Goal: Task Accomplishment & Management: Manage account settings

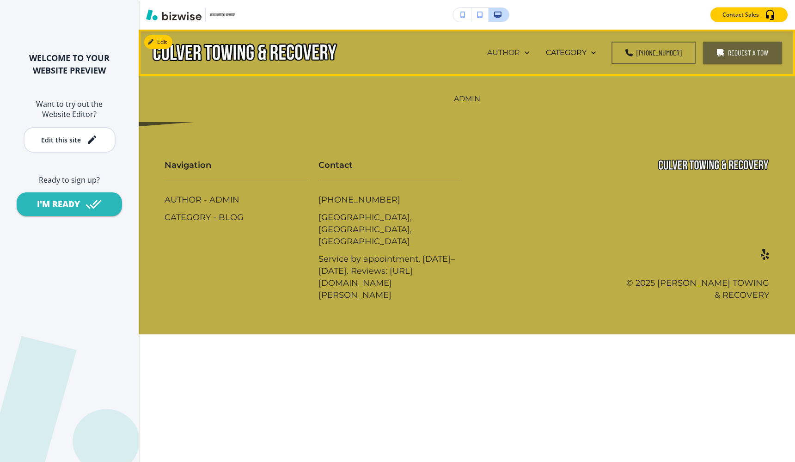
click at [529, 56] on div "AUTHOR" at bounding box center [508, 52] width 42 height 11
click at [458, 110] on div "ADMIN" at bounding box center [467, 98] width 43 height 37
click at [466, 104] on div "ADMIN" at bounding box center [467, 98] width 43 height 37
click at [467, 98] on p "ADMIN" at bounding box center [467, 98] width 26 height 11
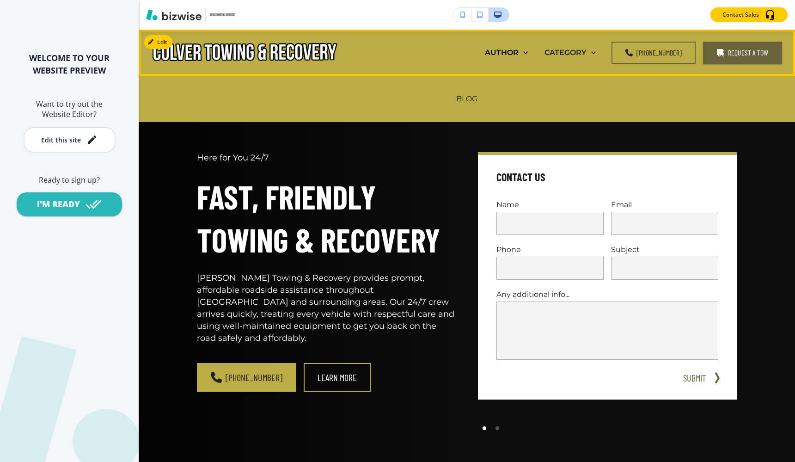
click at [587, 49] on p "CATEGORY" at bounding box center [566, 52] width 42 height 11
click at [587, 55] on p "CATEGORY" at bounding box center [566, 52] width 42 height 11
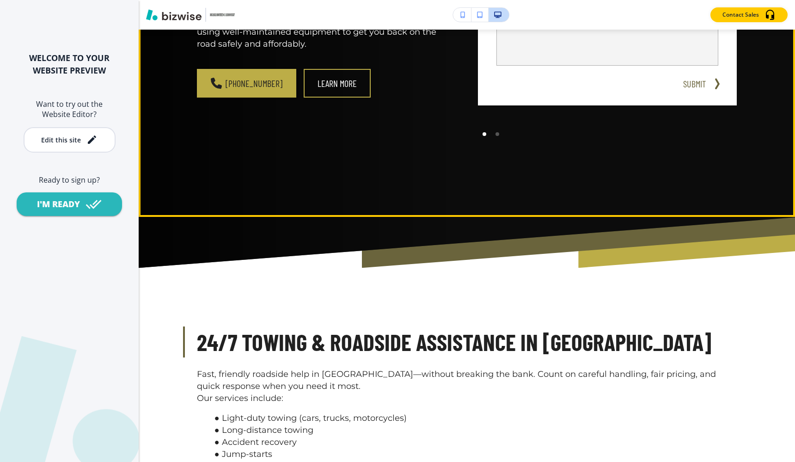
scroll to position [422, 0]
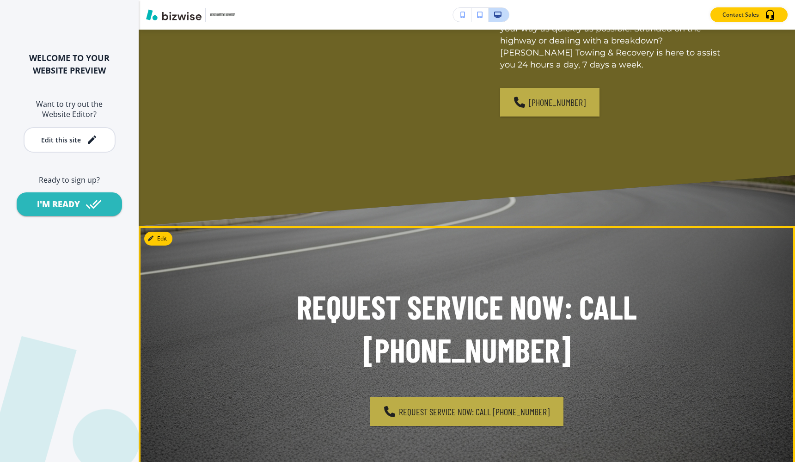
scroll to position [2979, 0]
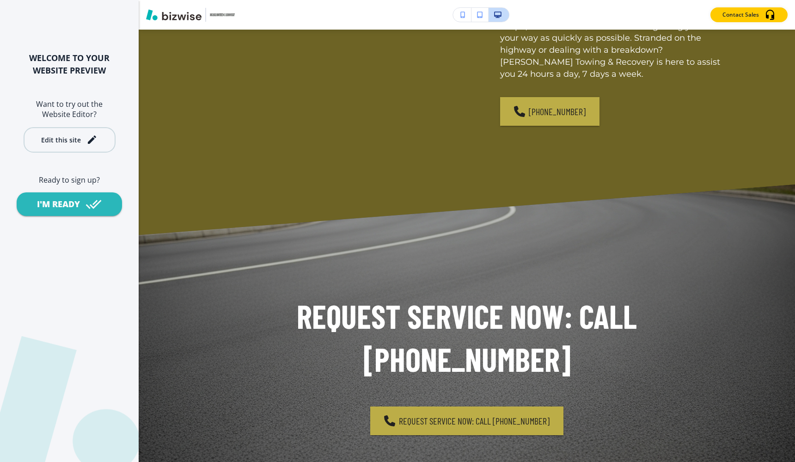
click at [93, 138] on icon "button" at bounding box center [92, 139] width 8 height 8
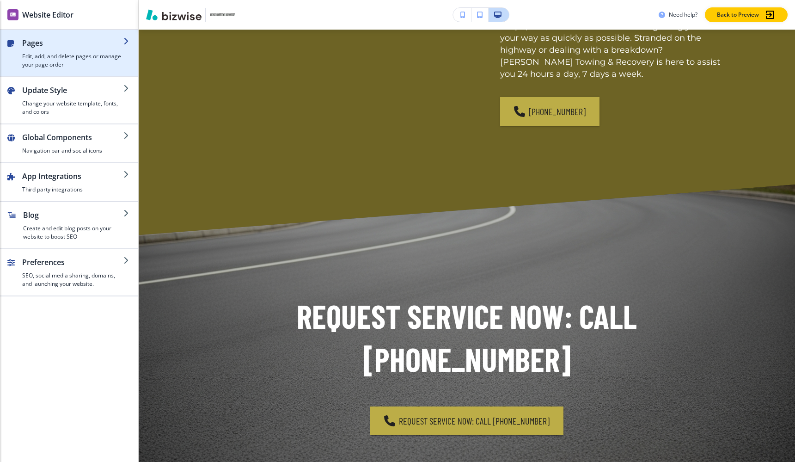
click at [56, 64] on h4 "Edit, add, and delete pages or manage your page order" at bounding box center [72, 60] width 101 height 17
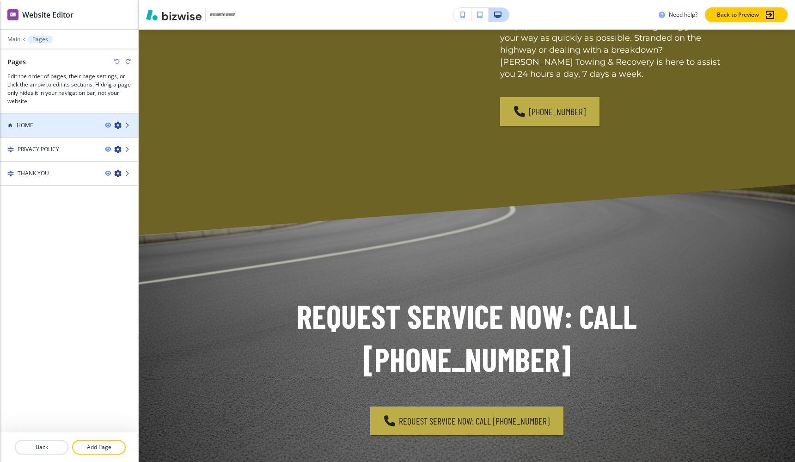
click at [50, 133] on div at bounding box center [69, 132] width 138 height 7
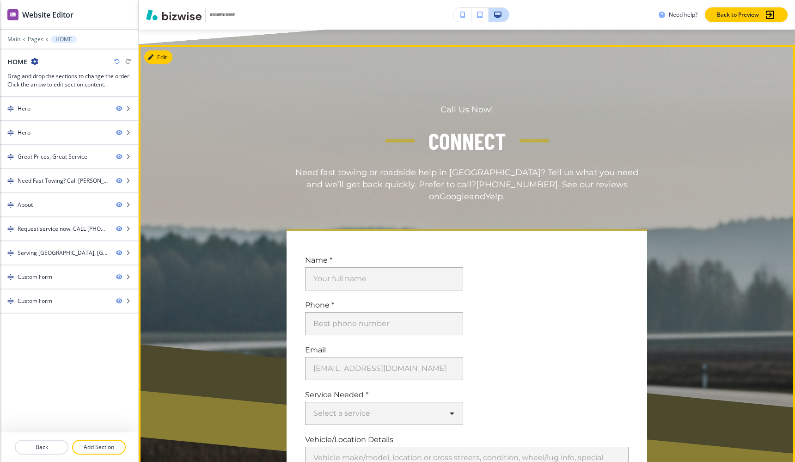
scroll to position [3227, 0]
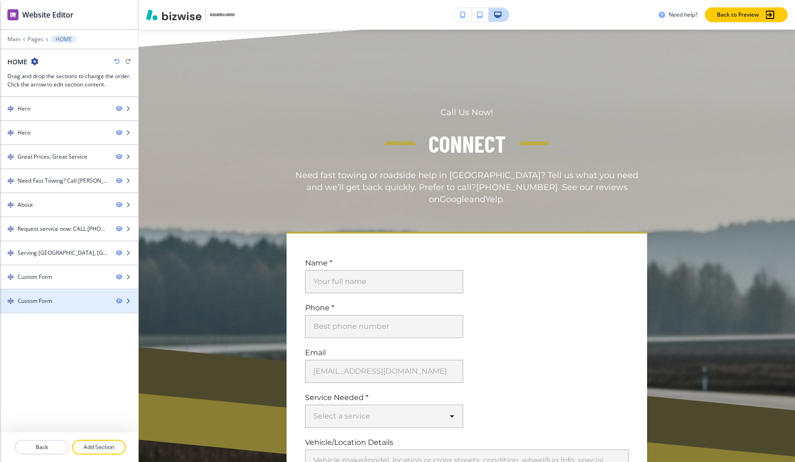
click at [105, 302] on div "Custom Form" at bounding box center [54, 301] width 109 height 8
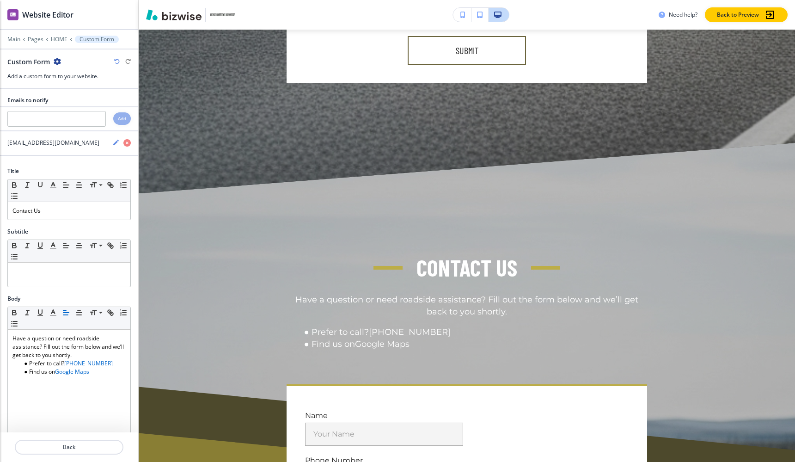
scroll to position [3850, 0]
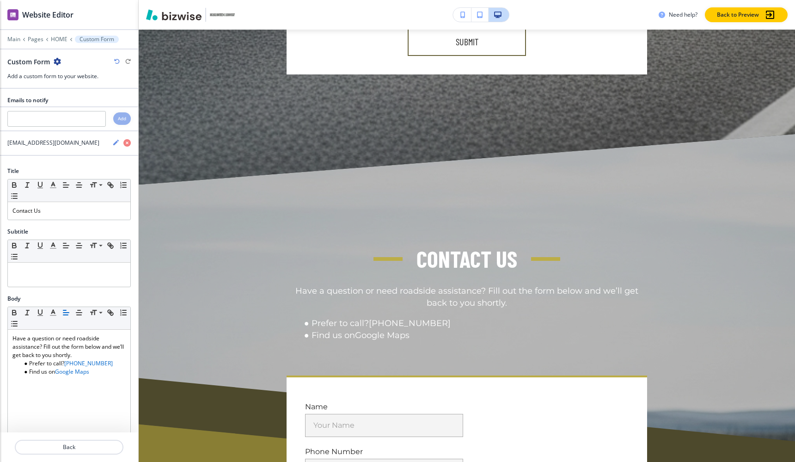
click at [59, 66] on div "Custom Form" at bounding box center [34, 62] width 54 height 10
click at [56, 61] on icon "button" at bounding box center [57, 61] width 7 height 7
click at [74, 106] on p "Delete Section" at bounding box center [82, 110] width 47 height 8
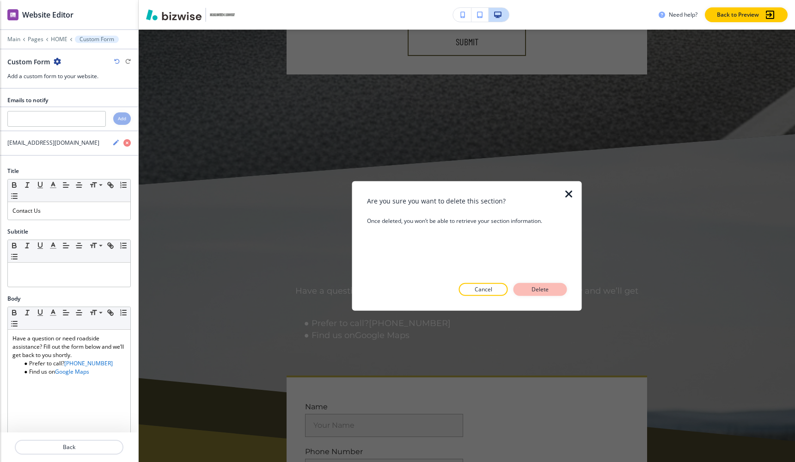
click at [532, 285] on p "Delete" at bounding box center [540, 289] width 22 height 8
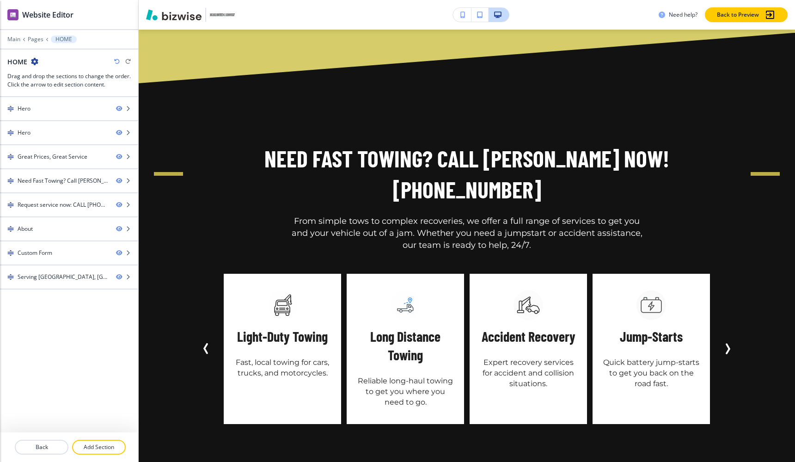
scroll to position [1297, 0]
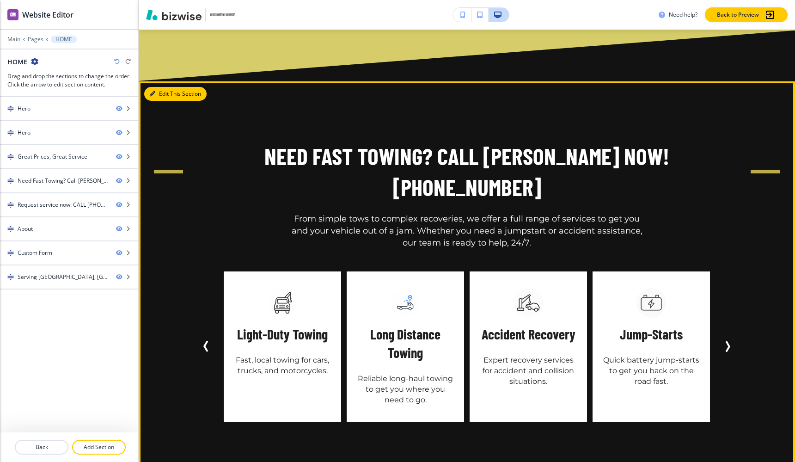
click at [162, 91] on button "Edit This Section" at bounding box center [175, 94] width 62 height 14
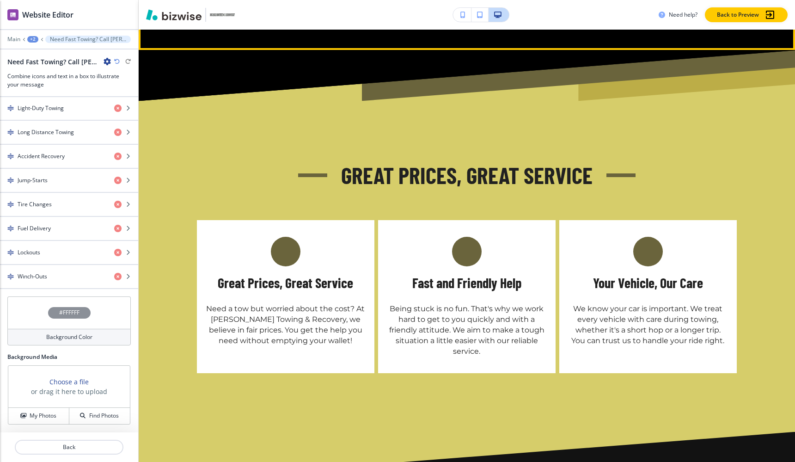
scroll to position [976, 0]
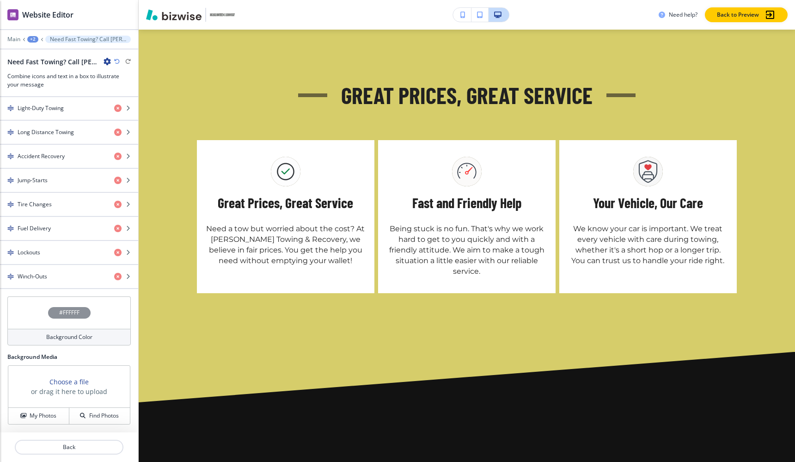
click at [39, 317] on div "#FFFFFF" at bounding box center [68, 312] width 123 height 32
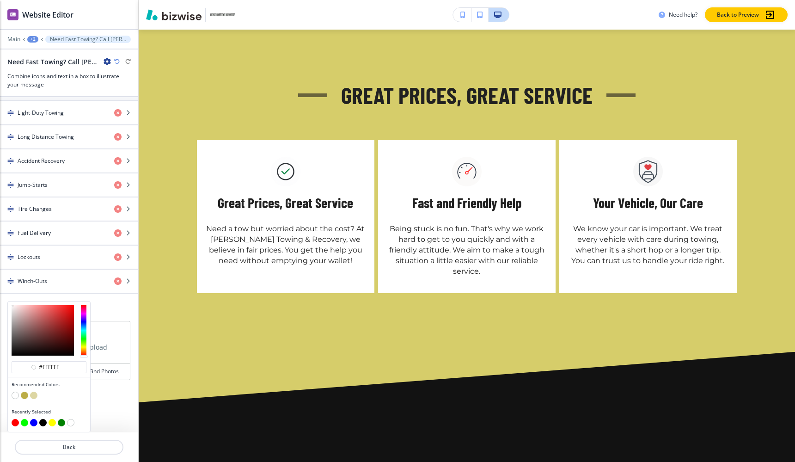
click at [32, 396] on button "button" at bounding box center [33, 395] width 7 height 7
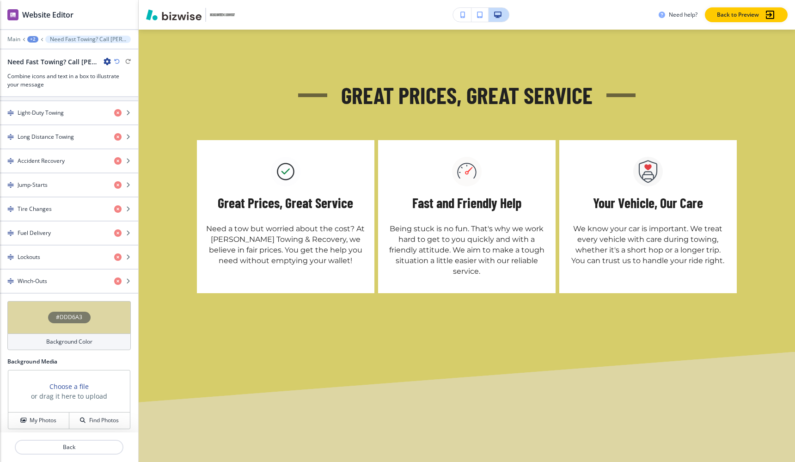
scroll to position [465, 0]
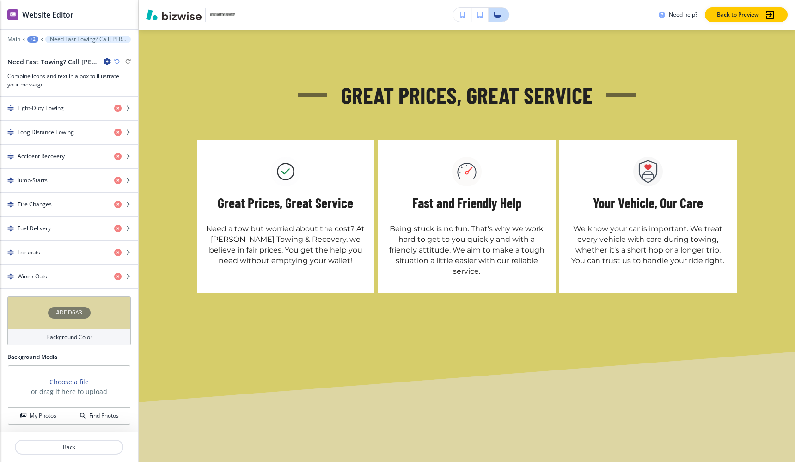
click at [30, 335] on div "Background Color" at bounding box center [68, 337] width 123 height 17
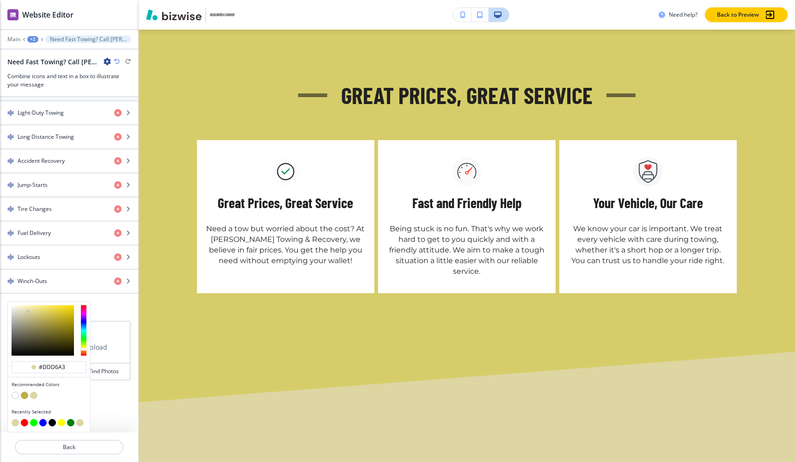
click at [17, 393] on button "button" at bounding box center [15, 395] width 7 height 7
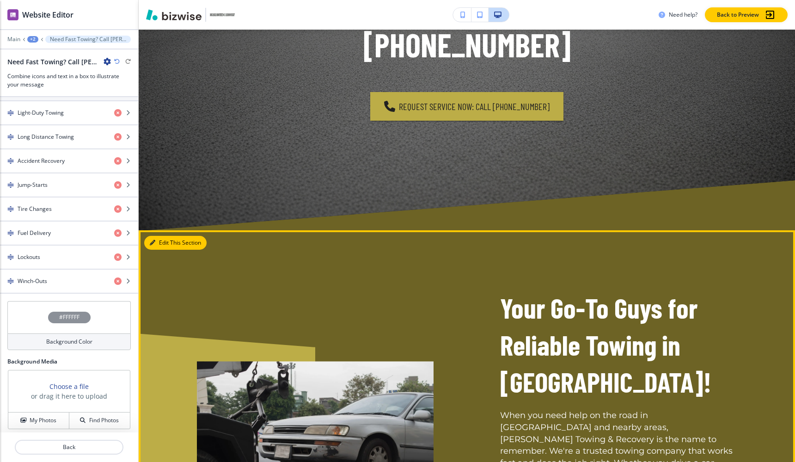
click at [158, 236] on button "Edit This Section" at bounding box center [175, 243] width 62 height 14
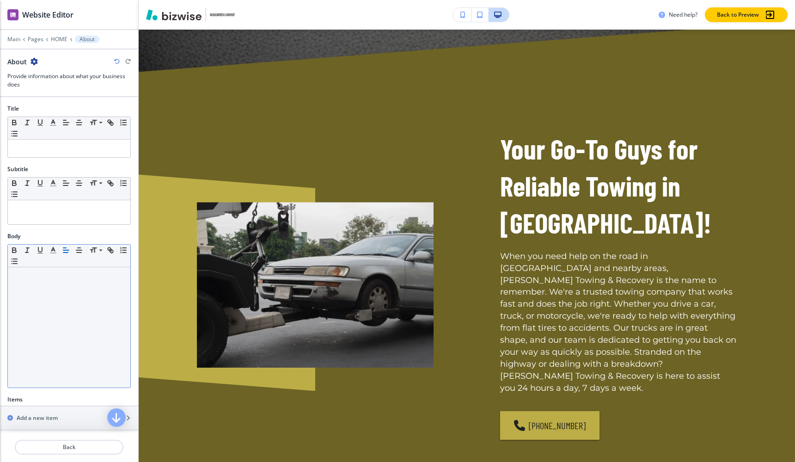
scroll to position [166, 0]
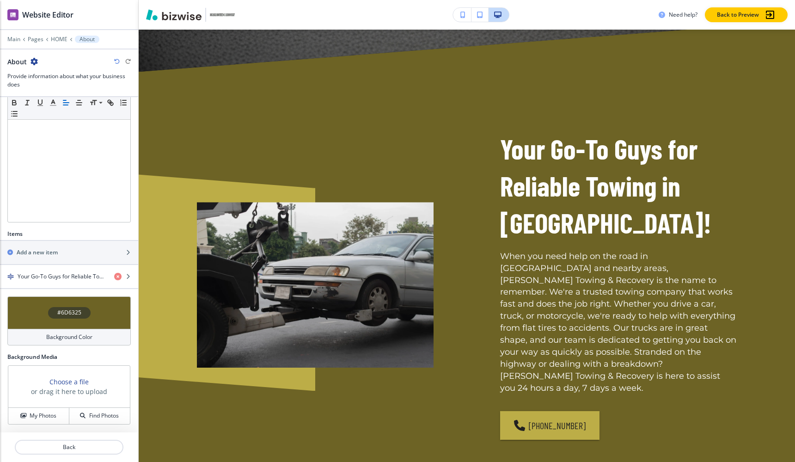
click at [36, 333] on div "Background Color" at bounding box center [68, 337] width 123 height 17
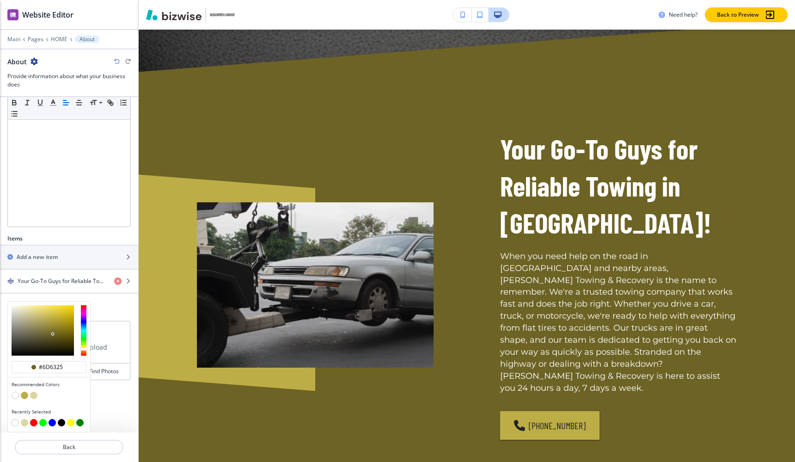
click at [33, 393] on button "button" at bounding box center [33, 395] width 7 height 7
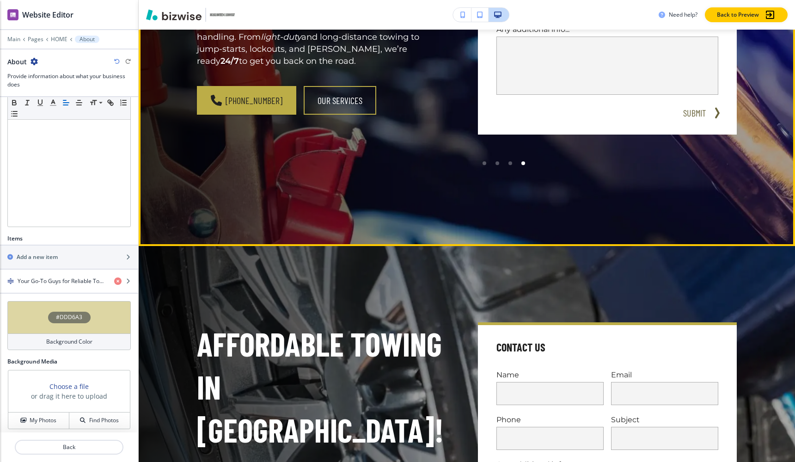
scroll to position [0, 0]
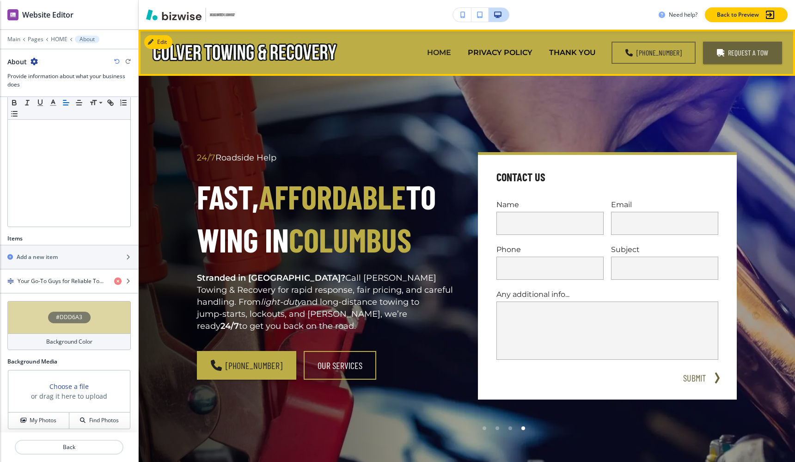
click at [451, 52] on p "HOME" at bounding box center [439, 52] width 24 height 11
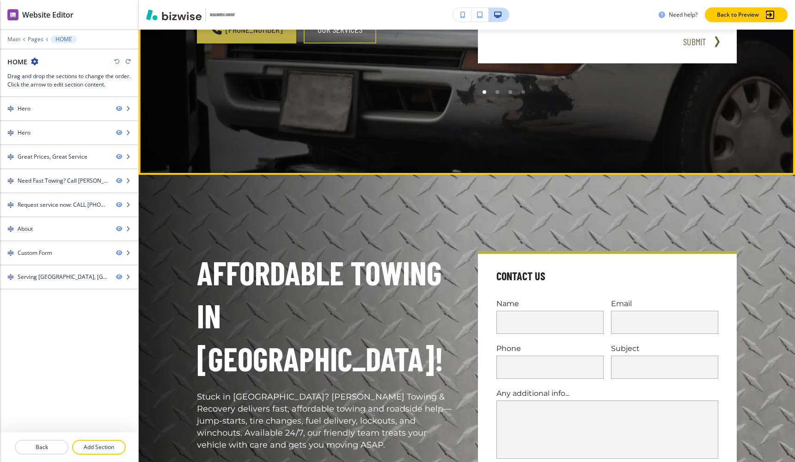
scroll to position [342, 0]
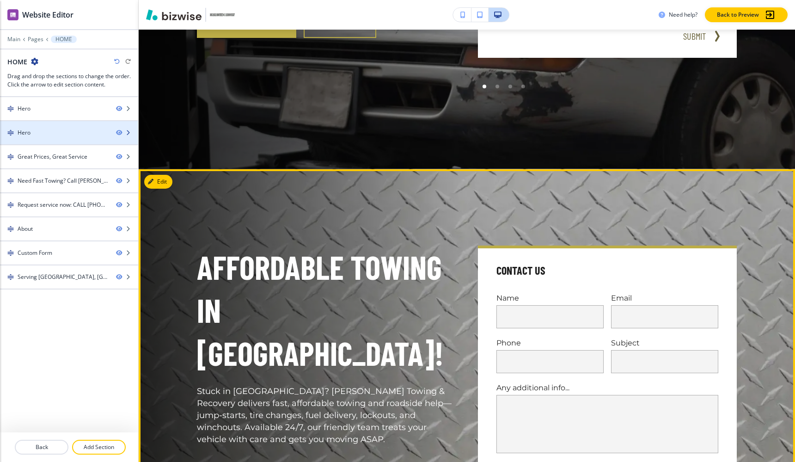
click at [131, 131] on div at bounding box center [127, 133] width 22 height 6
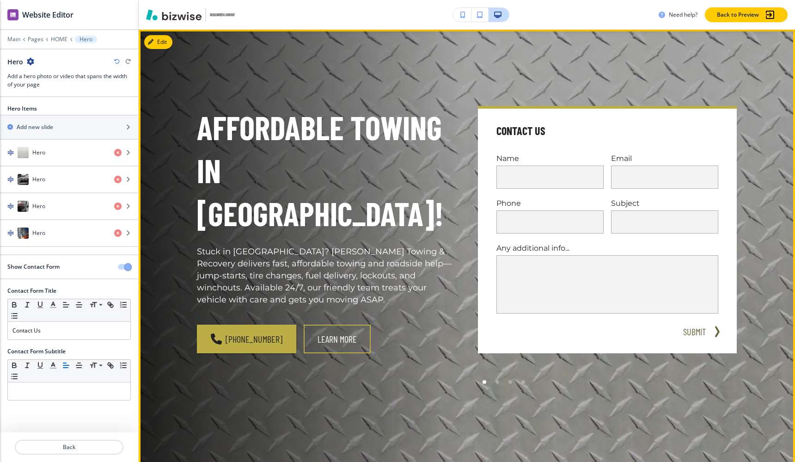
scroll to position [0, 0]
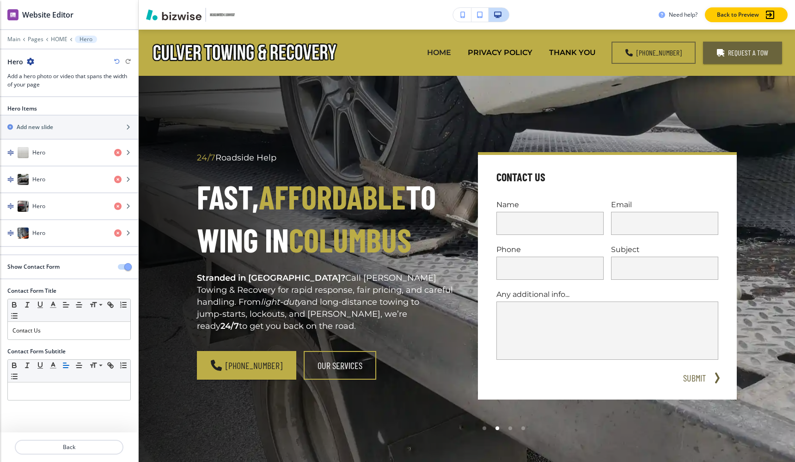
click at [32, 61] on icon "button" at bounding box center [30, 61] width 7 height 7
click at [53, 109] on p "Delete Section" at bounding box center [55, 110] width 47 height 8
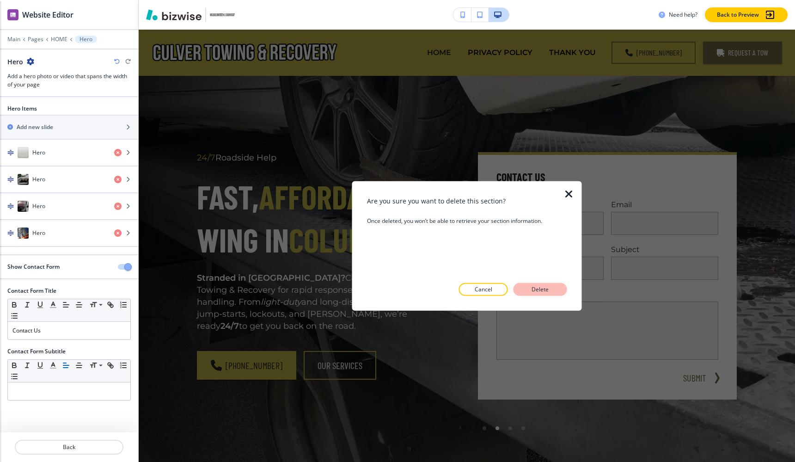
click at [527, 286] on button "Delete" at bounding box center [541, 289] width 54 height 13
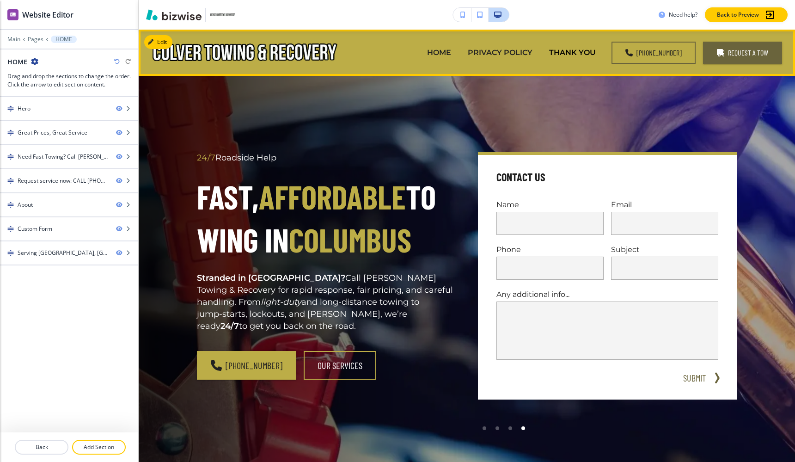
click at [501, 55] on p "PRIVACY POLICY" at bounding box center [500, 52] width 65 height 11
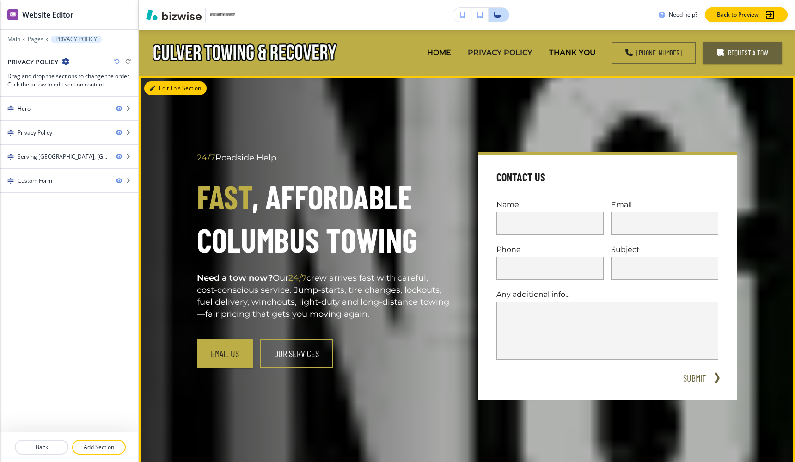
click at [158, 95] on button "Edit This Section" at bounding box center [175, 88] width 62 height 14
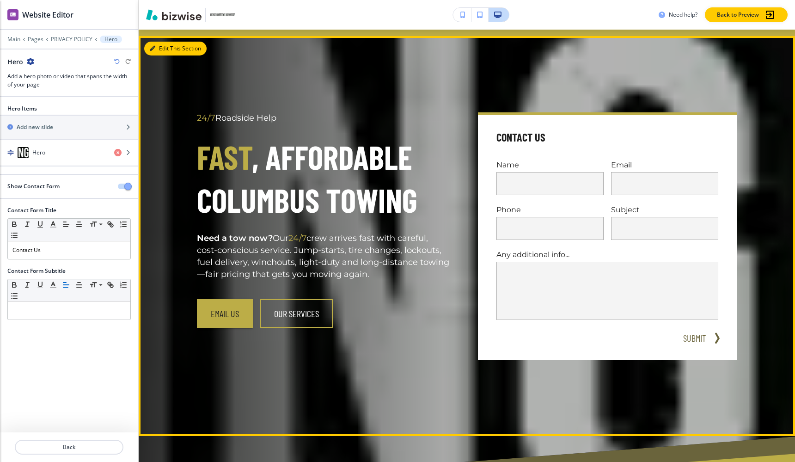
scroll to position [46, 0]
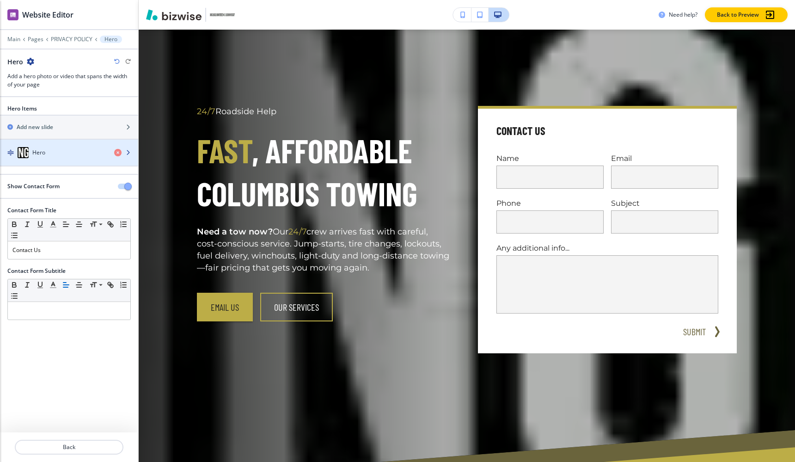
click at [71, 151] on div "Hero" at bounding box center [53, 152] width 107 height 11
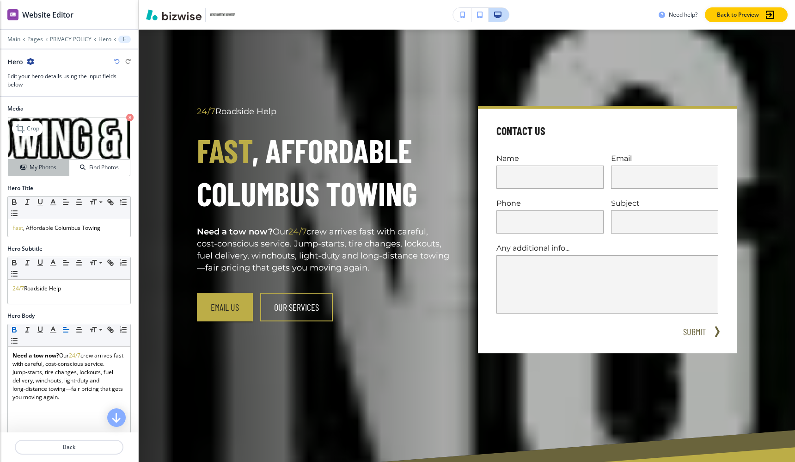
click at [53, 170] on h4 "My Photos" at bounding box center [43, 167] width 27 height 8
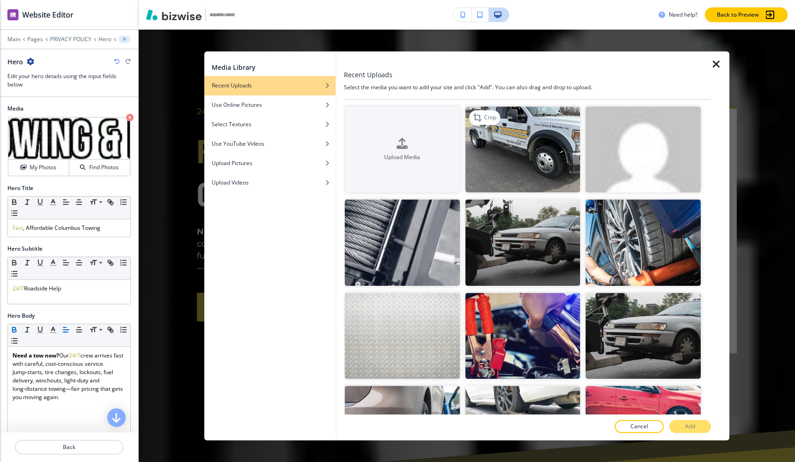
click at [525, 127] on img "button" at bounding box center [523, 149] width 115 height 86
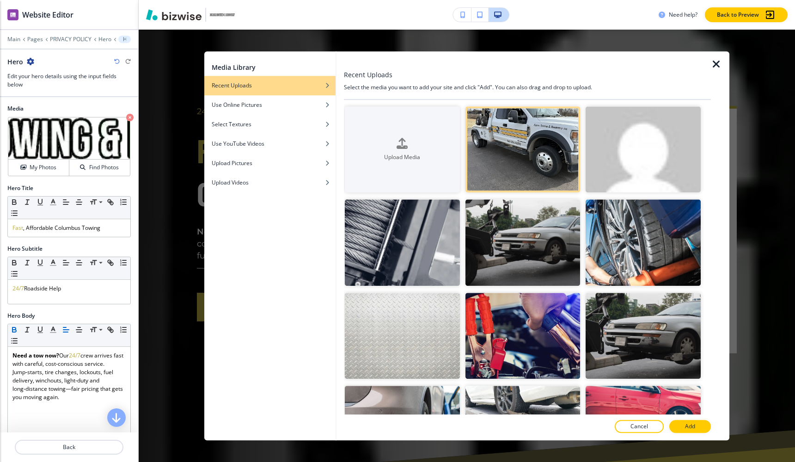
click at [718, 63] on icon "button" at bounding box center [716, 64] width 11 height 11
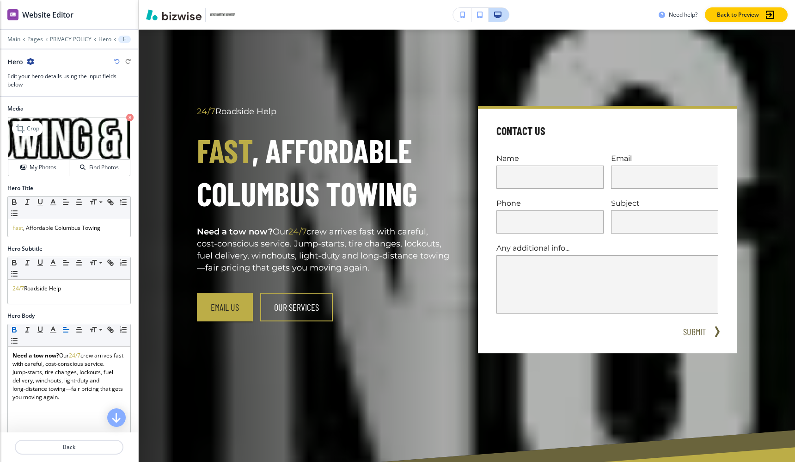
click at [130, 118] on icon "button" at bounding box center [129, 117] width 7 height 7
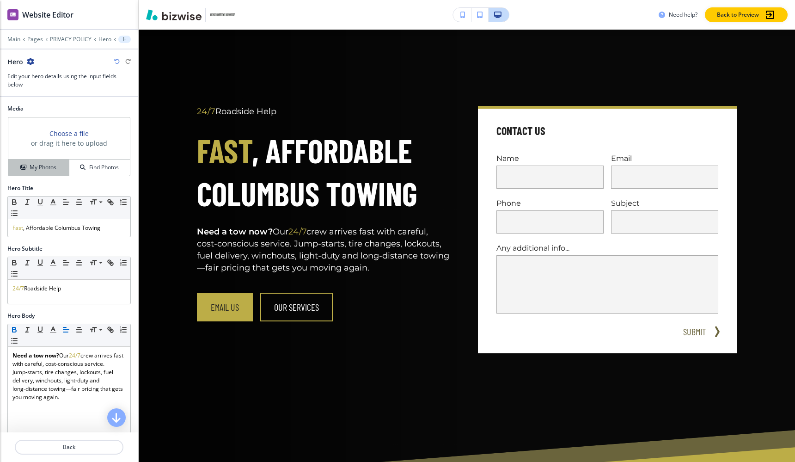
click at [51, 165] on h4 "My Photos" at bounding box center [43, 167] width 27 height 8
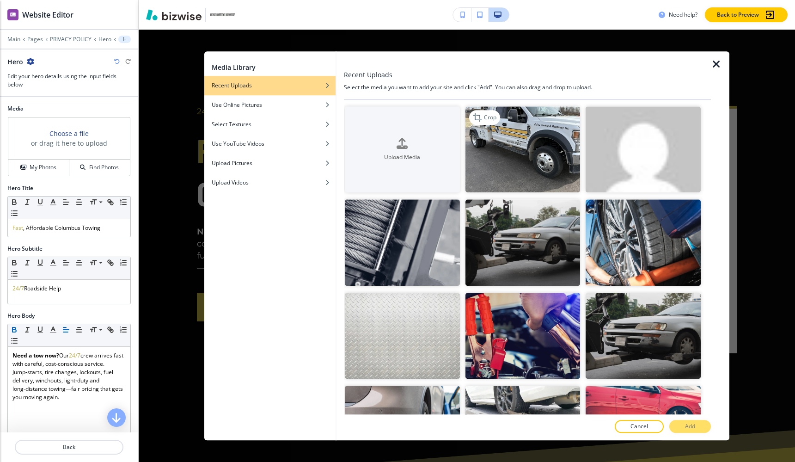
click at [538, 140] on img "button" at bounding box center [523, 149] width 115 height 86
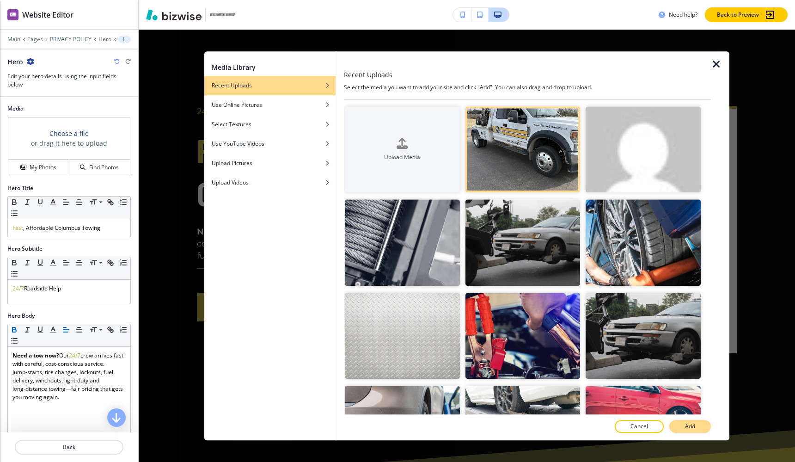
click at [686, 425] on p "Add" at bounding box center [690, 426] width 10 height 8
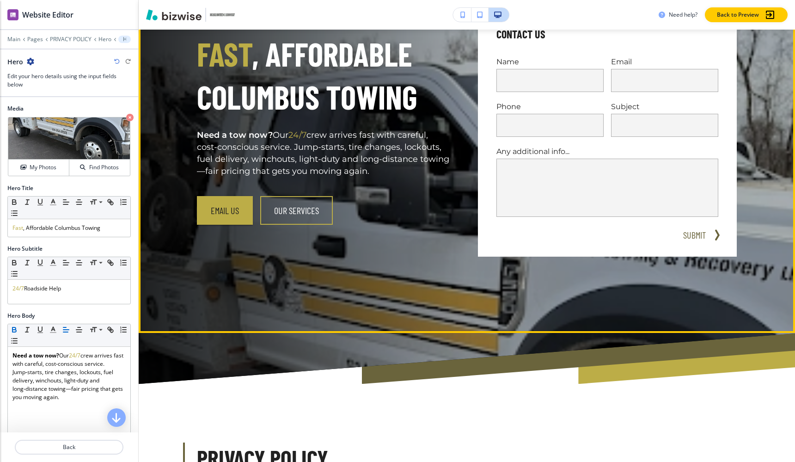
scroll to position [0, 0]
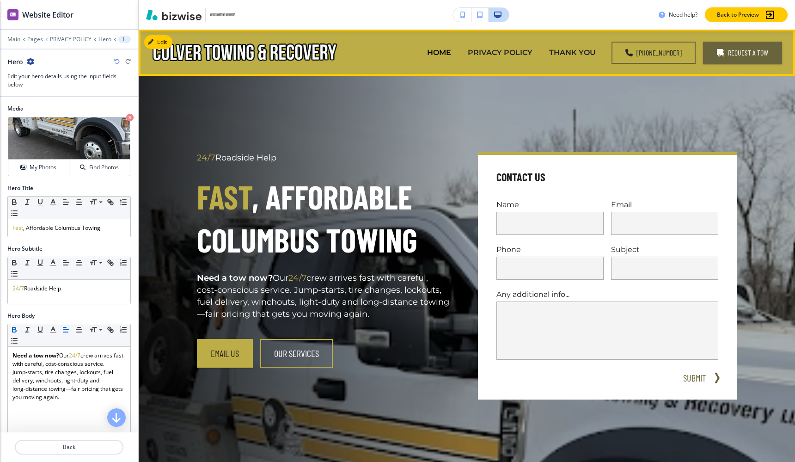
click at [574, 50] on p "THANK YOU" at bounding box center [572, 52] width 47 height 11
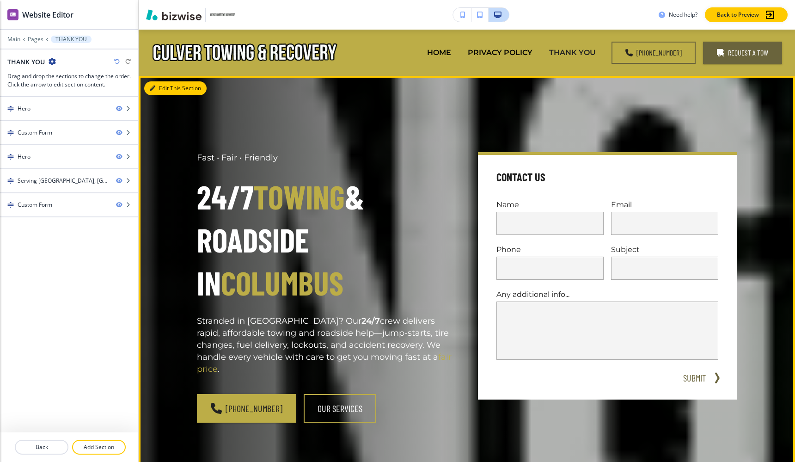
click at [159, 85] on button "Edit This Section" at bounding box center [175, 88] width 62 height 14
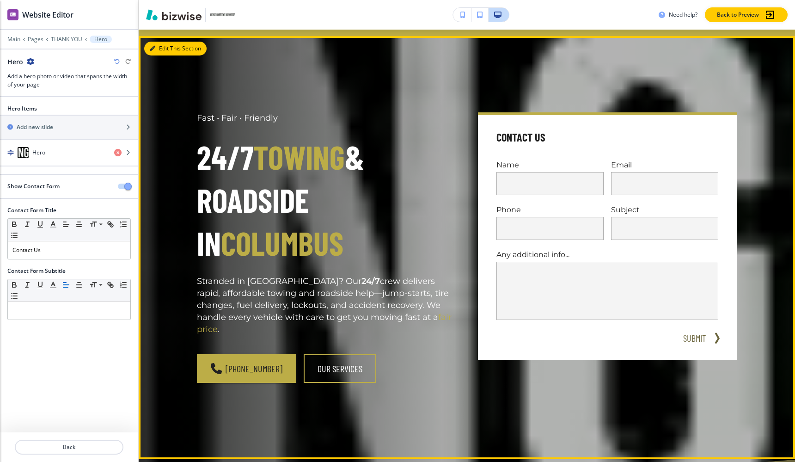
scroll to position [46, 0]
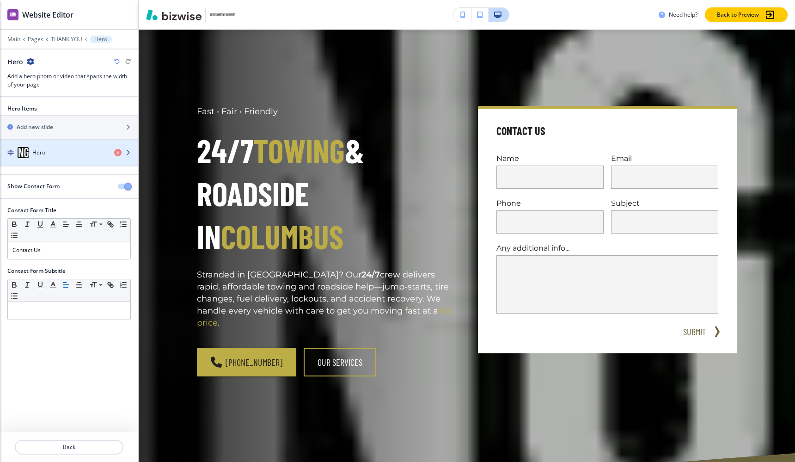
click at [97, 149] on div "Hero" at bounding box center [53, 152] width 107 height 11
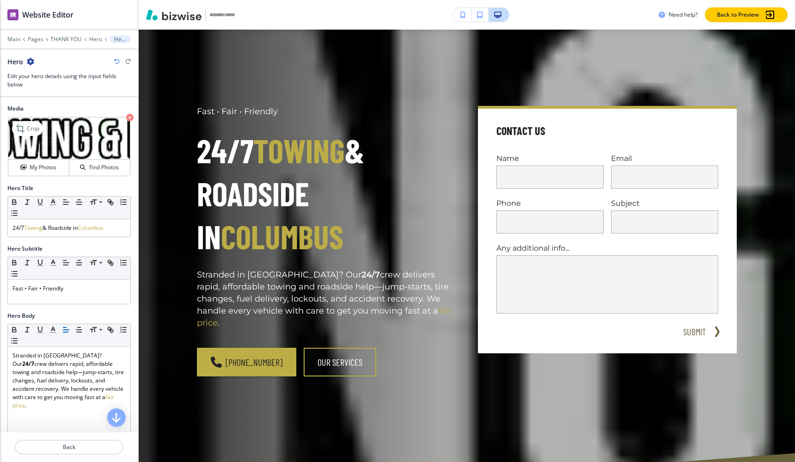
click at [132, 117] on icon "button" at bounding box center [129, 117] width 7 height 7
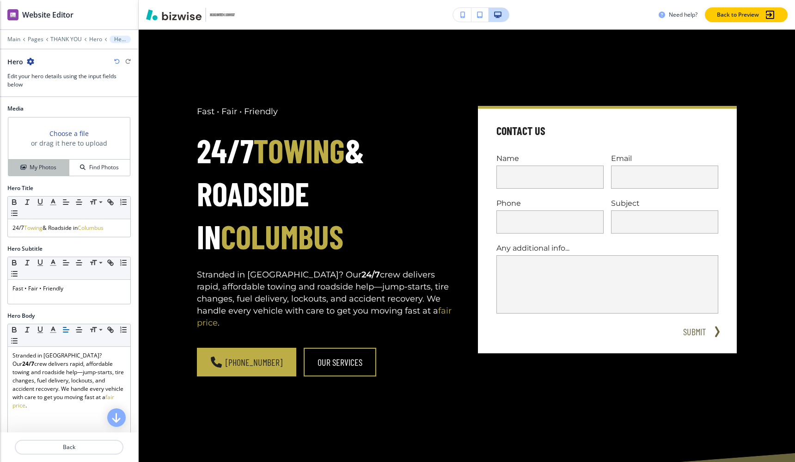
click at [48, 172] on button "My Photos" at bounding box center [38, 168] width 61 height 16
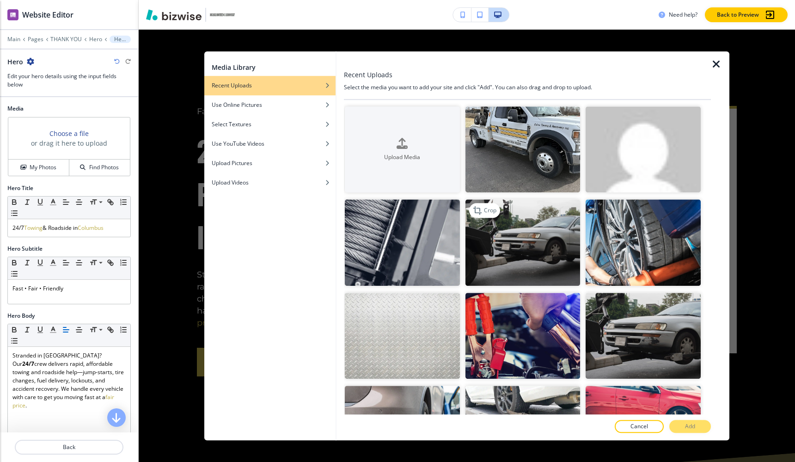
click at [522, 228] on img "button" at bounding box center [523, 242] width 115 height 86
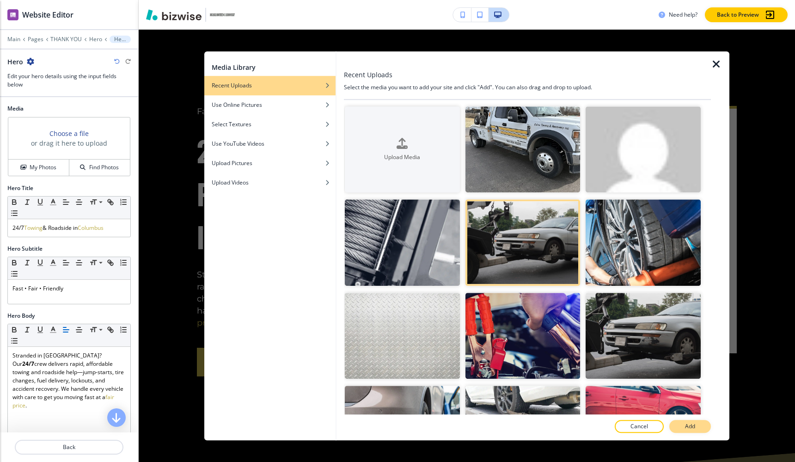
click at [697, 425] on button "Add" at bounding box center [691, 426] width 42 height 13
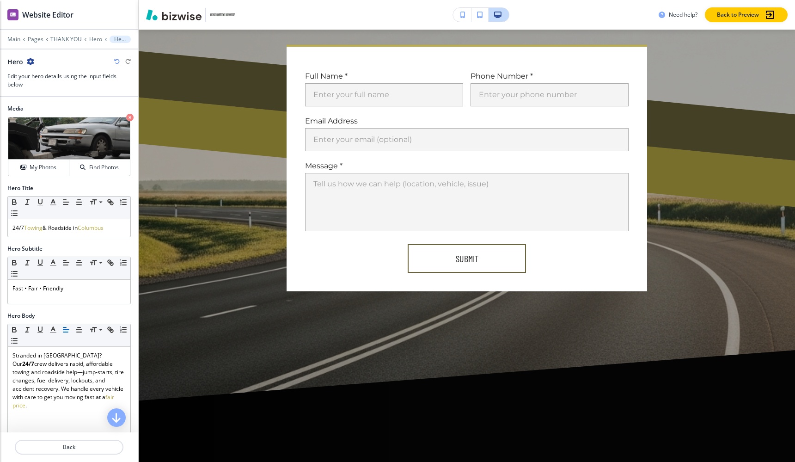
scroll to position [689, 0]
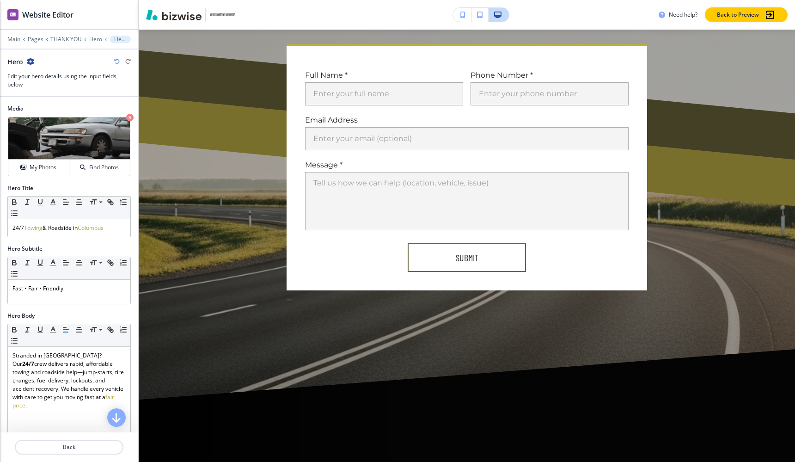
click at [28, 63] on icon "button" at bounding box center [30, 61] width 7 height 7
click at [50, 55] on div at bounding box center [69, 52] width 138 height 7
click at [65, 37] on p "THANK YOU" at bounding box center [65, 39] width 31 height 6
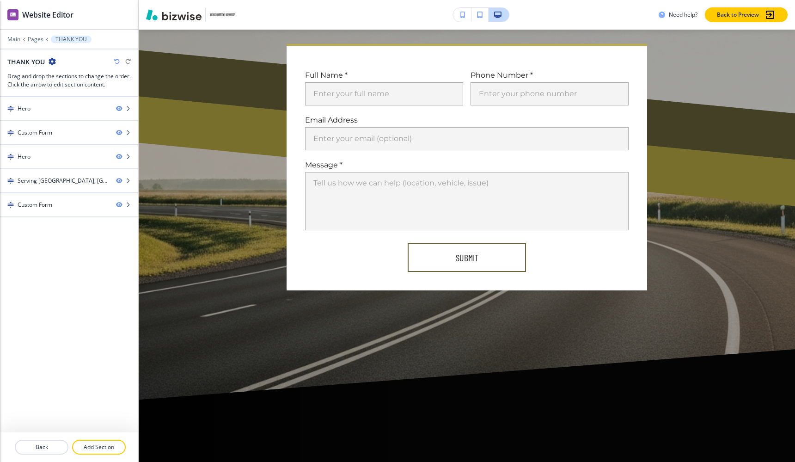
click at [50, 58] on icon "button" at bounding box center [52, 61] width 7 height 7
click at [63, 70] on button "Edit Page Settings" at bounding box center [78, 77] width 59 height 17
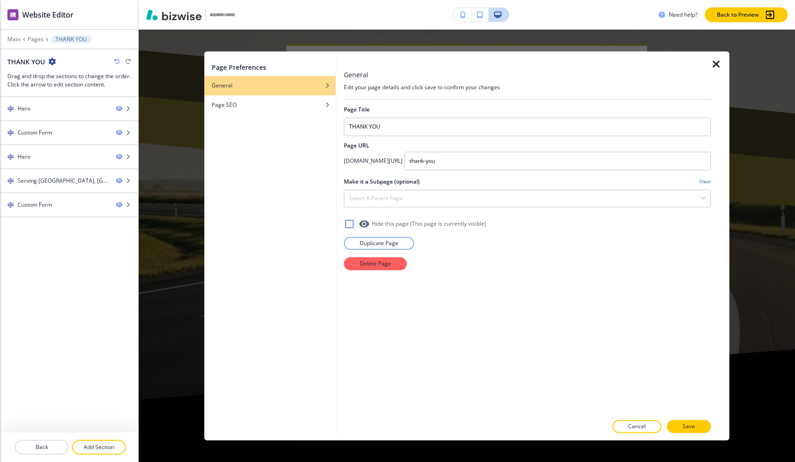
click at [349, 223] on icon at bounding box center [349, 223] width 11 height 11
click at [683, 430] on p "Save" at bounding box center [689, 426] width 12 height 8
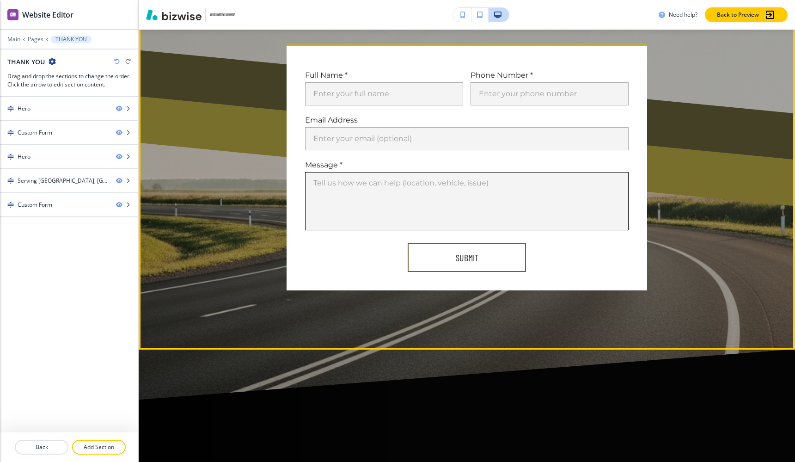
scroll to position [0, 0]
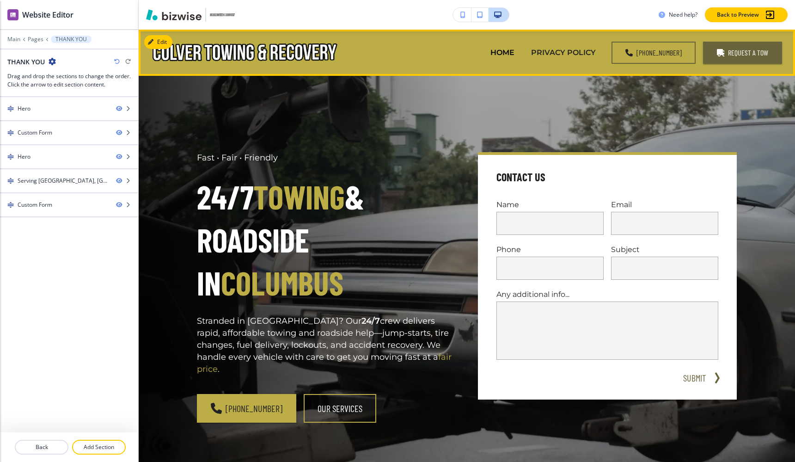
click at [559, 47] on p "PRIVACY POLICY" at bounding box center [563, 52] width 65 height 11
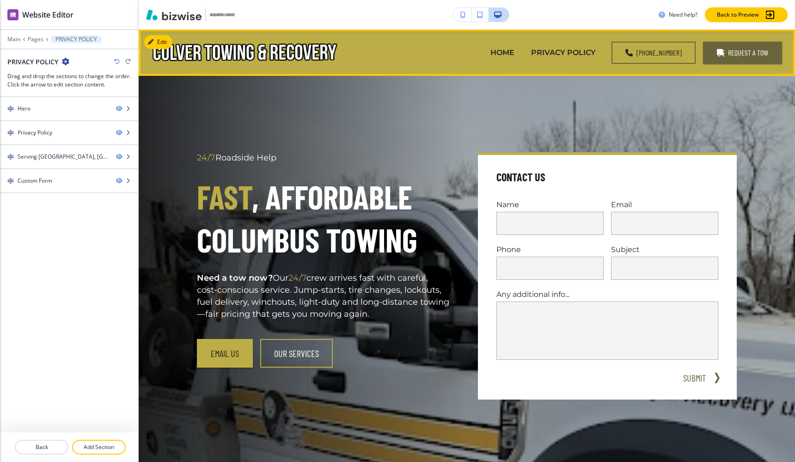
click at [515, 49] on p "HOME" at bounding box center [503, 52] width 24 height 11
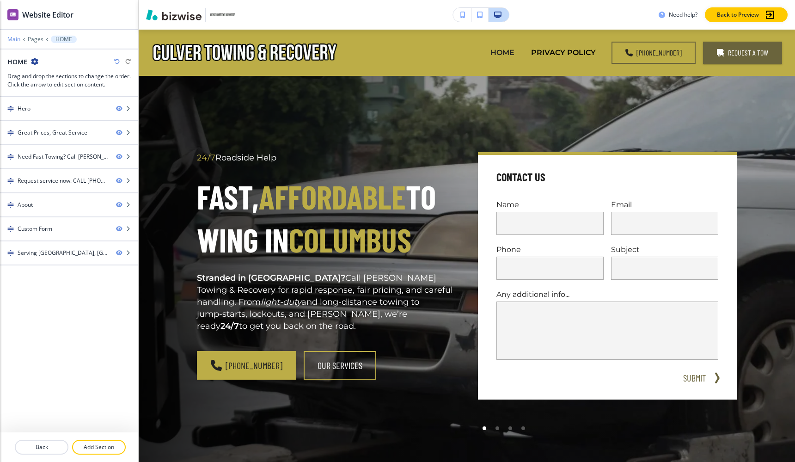
click at [17, 40] on p "Main" at bounding box center [13, 39] width 13 height 6
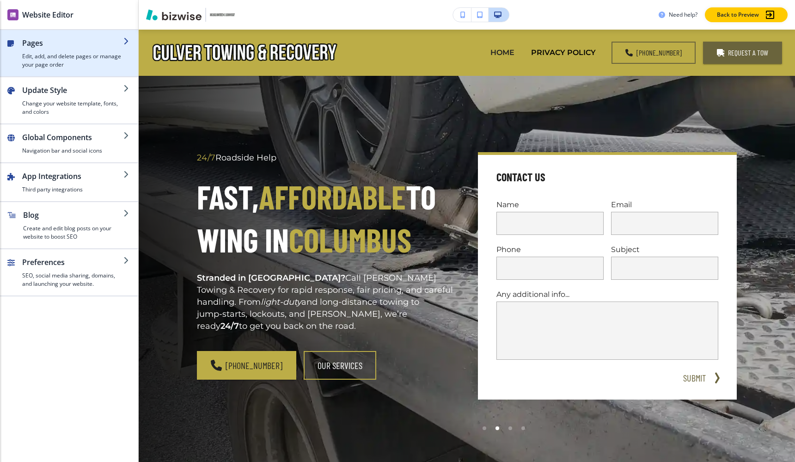
click at [63, 58] on h4 "Edit, add, and delete pages or manage your page order" at bounding box center [72, 60] width 101 height 17
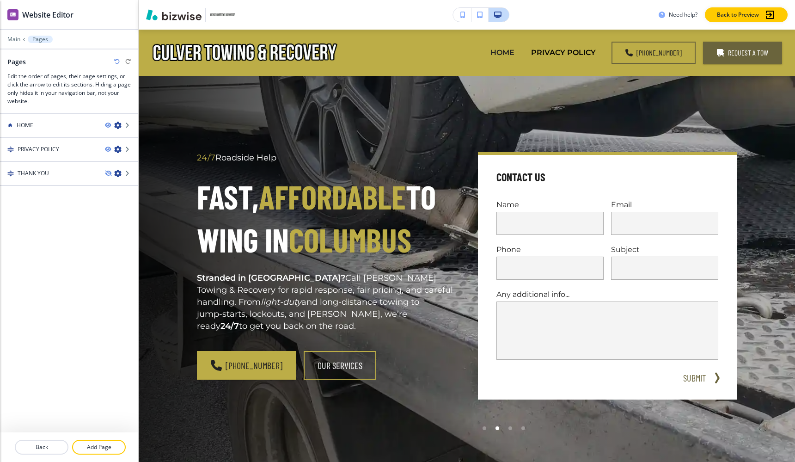
click at [15, 45] on div at bounding box center [69, 46] width 138 height 6
click at [15, 41] on p "Main" at bounding box center [13, 39] width 13 height 6
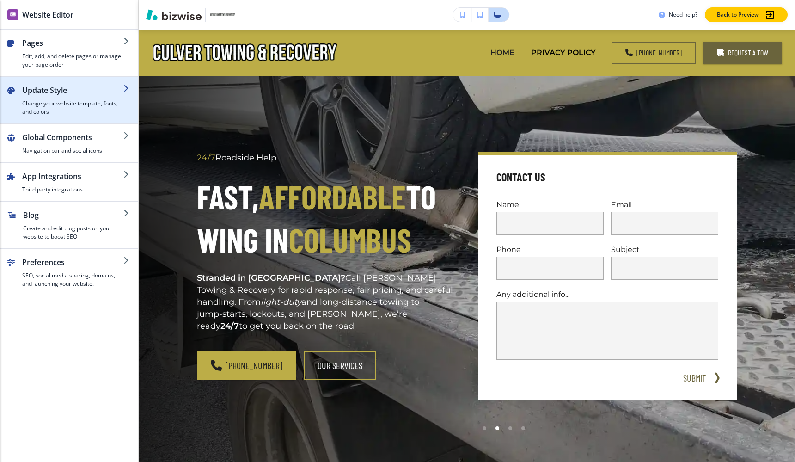
click at [67, 98] on div "button" at bounding box center [72, 98] width 101 height 4
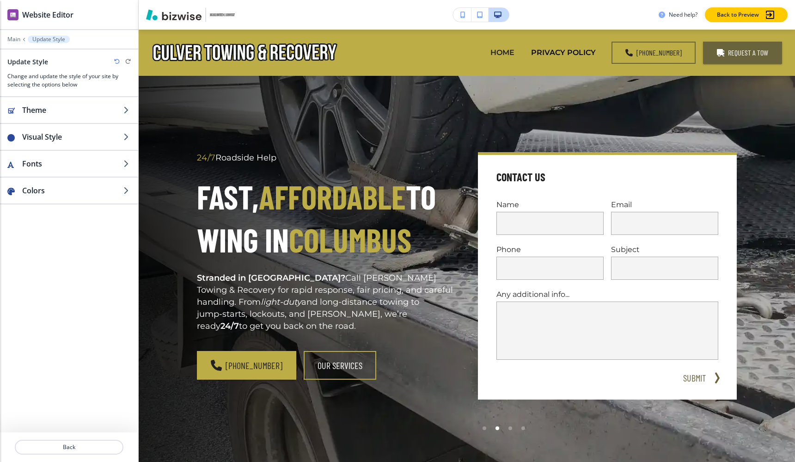
click at [17, 43] on div at bounding box center [69, 46] width 138 height 6
click at [15, 40] on p "Main" at bounding box center [13, 39] width 13 height 6
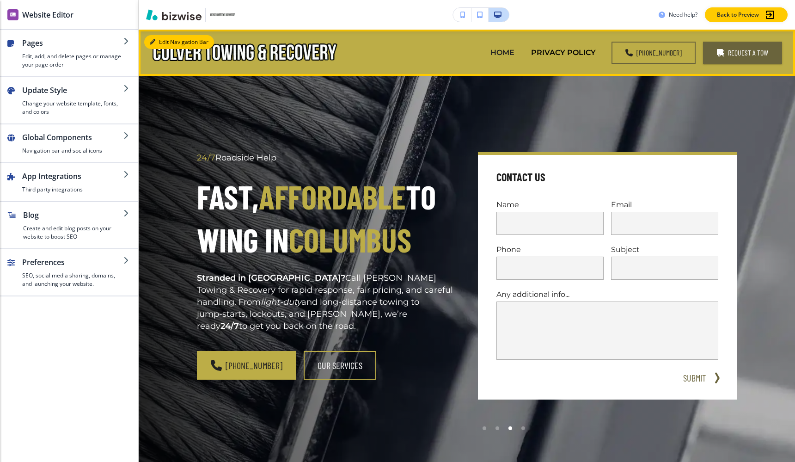
click at [167, 43] on button "Edit Navigation Bar" at bounding box center [179, 42] width 70 height 14
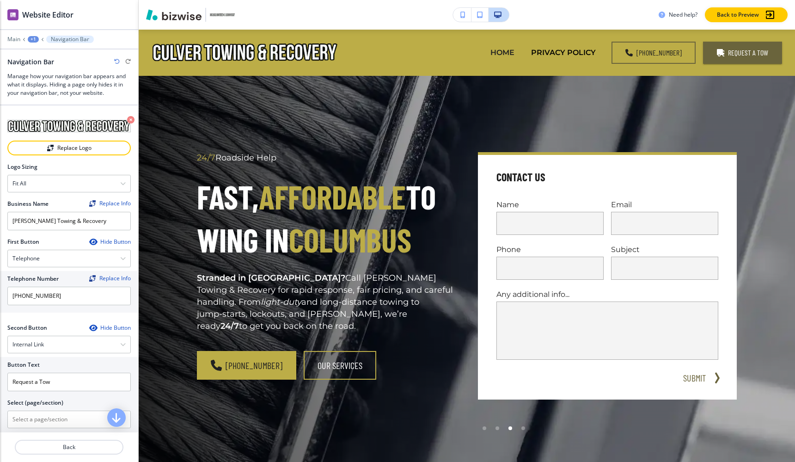
scroll to position [131, 0]
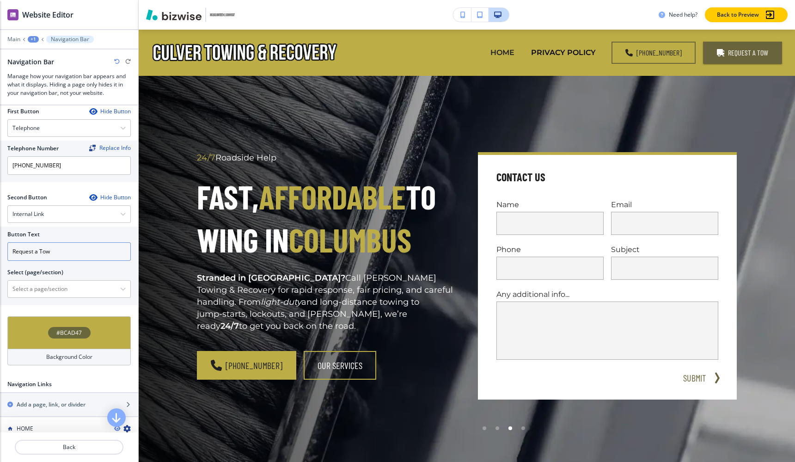
click at [75, 255] on input "Request a Tow" at bounding box center [68, 251] width 123 height 18
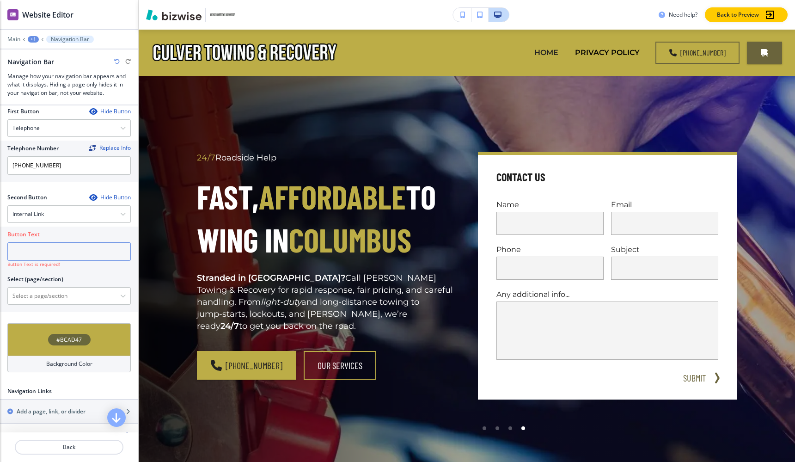
type input "Request a Tow"
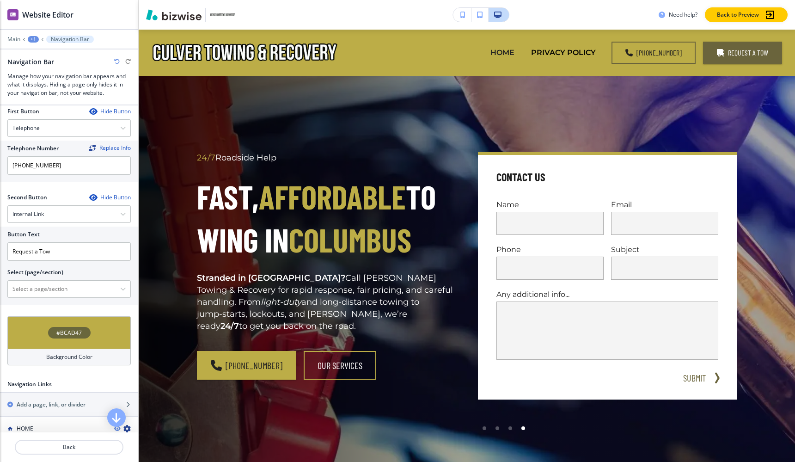
click at [66, 224] on div "Second Button Hide Button Internal Link Telephone External Link Social Media Em…" at bounding box center [68, 251] width 123 height 116
click at [64, 217] on div "Internal Link" at bounding box center [69, 214] width 123 height 17
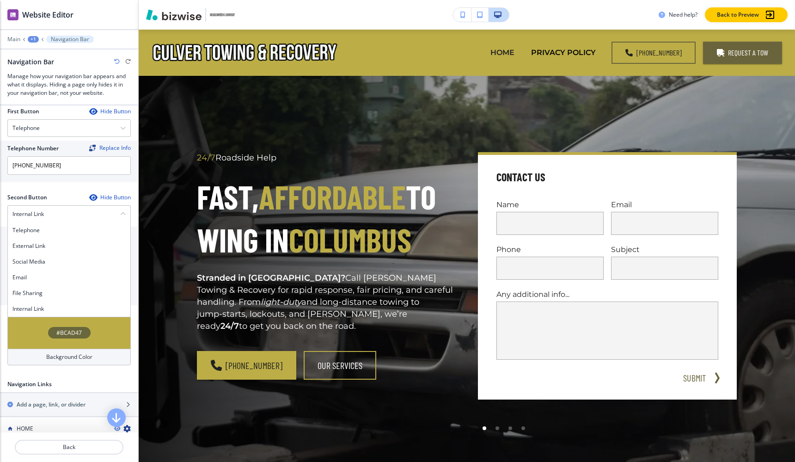
click at [42, 190] on div at bounding box center [68, 189] width 123 height 7
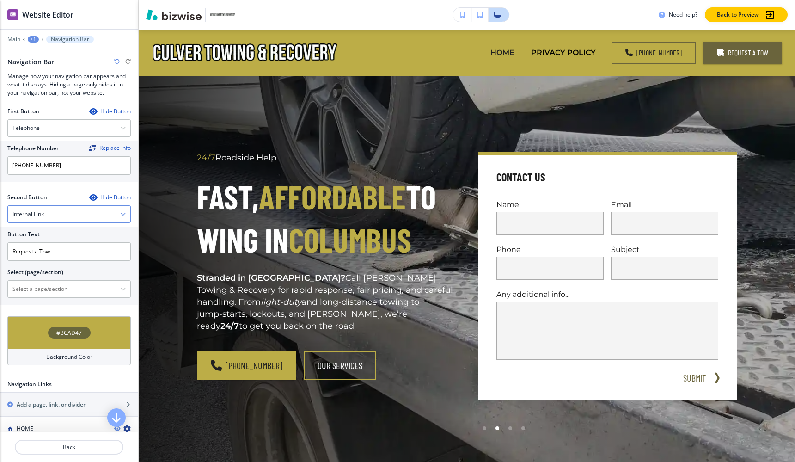
click at [87, 208] on div "Internal Link" at bounding box center [69, 214] width 123 height 17
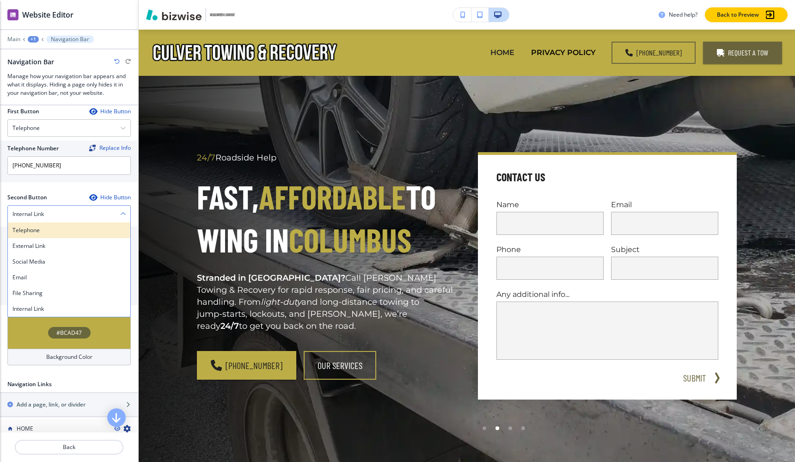
click at [77, 227] on h4 "Telephone" at bounding box center [68, 230] width 113 height 8
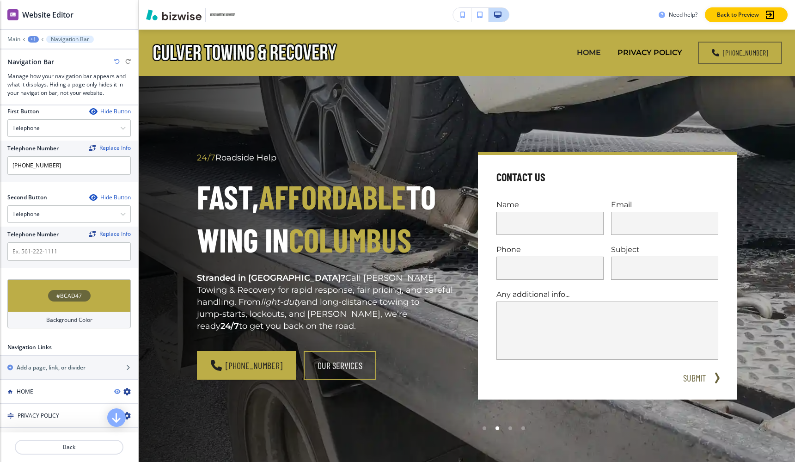
click at [62, 186] on div at bounding box center [68, 189] width 123 height 7
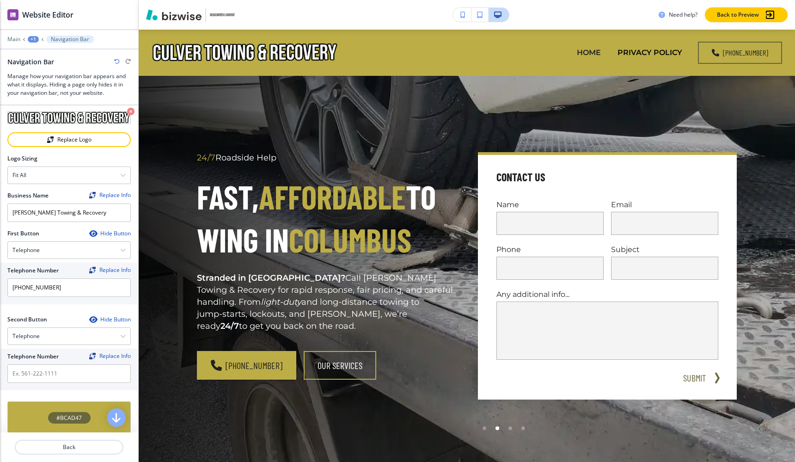
scroll to position [8, 0]
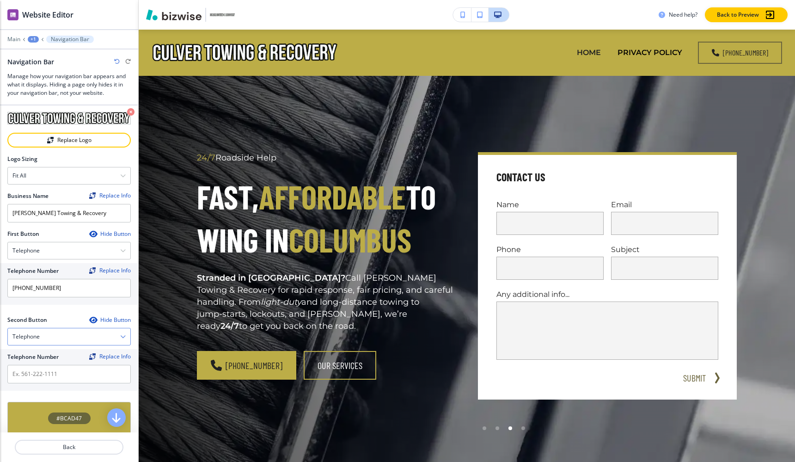
click at [63, 338] on div "Telephone" at bounding box center [69, 336] width 123 height 17
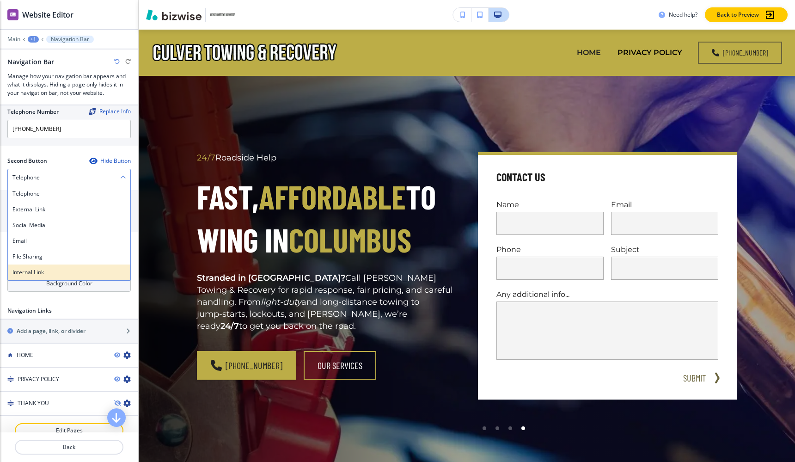
scroll to position [180, 0]
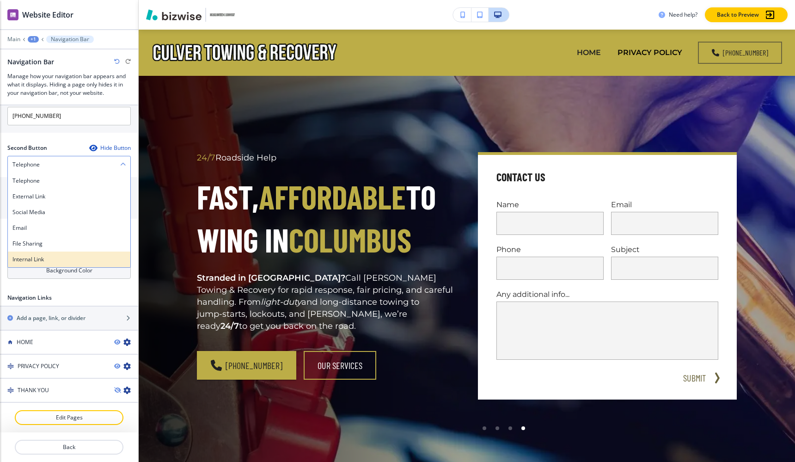
click at [68, 257] on h4 "Internal Link" at bounding box center [68, 259] width 113 height 8
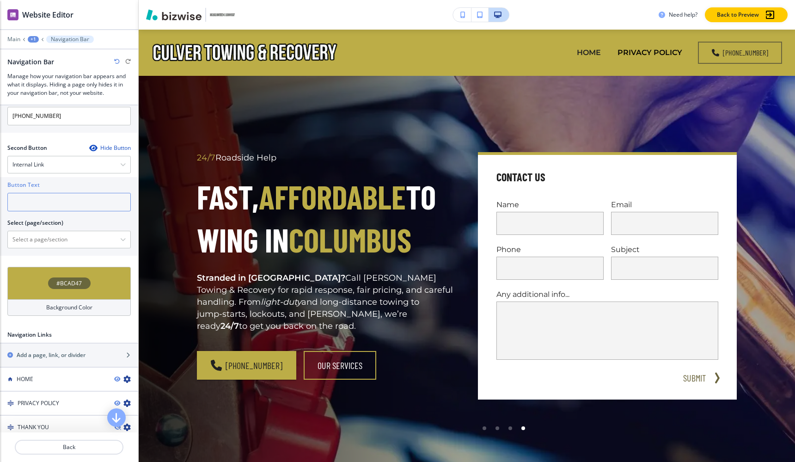
click at [62, 202] on input "text" at bounding box center [68, 202] width 123 height 18
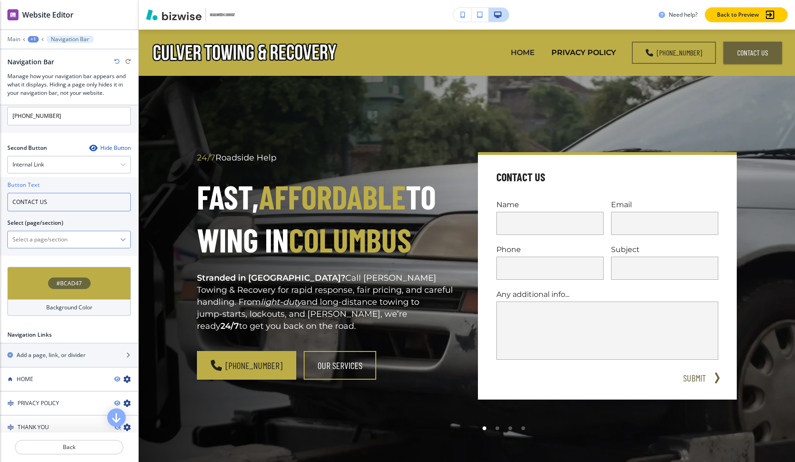
type input "CONTACT US"
click at [50, 242] on \(page\/section\) "Manual Input" at bounding box center [64, 240] width 112 height 16
click at [118, 240] on \(page\/section\) "Manual Input" at bounding box center [64, 240] width 112 height 16
click at [123, 240] on icon "button" at bounding box center [123, 240] width 6 height 6
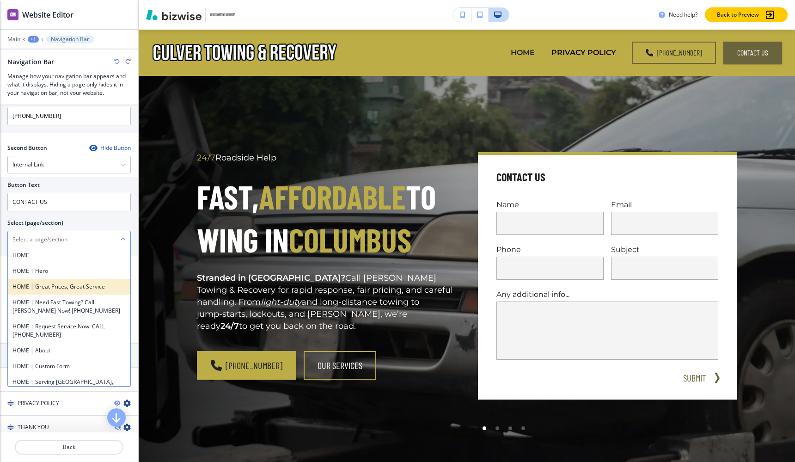
scroll to position [32, 0]
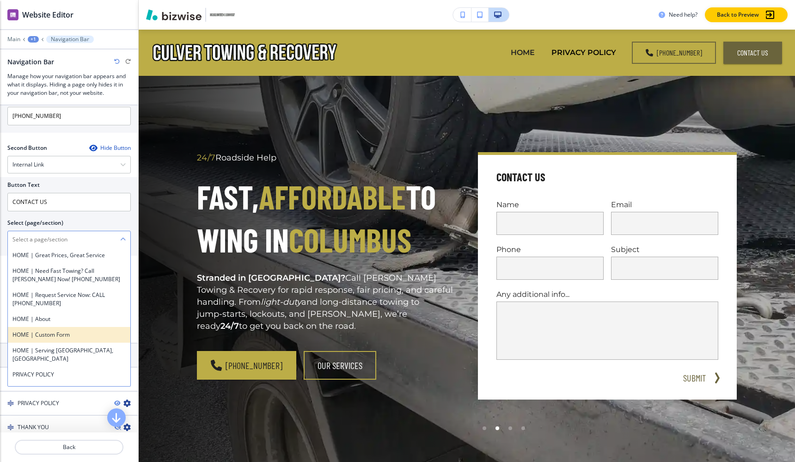
click at [78, 333] on h4 "HOME | Custom Form" at bounding box center [68, 335] width 113 height 8
type \(page\/section\) "HOME | Custom Form"
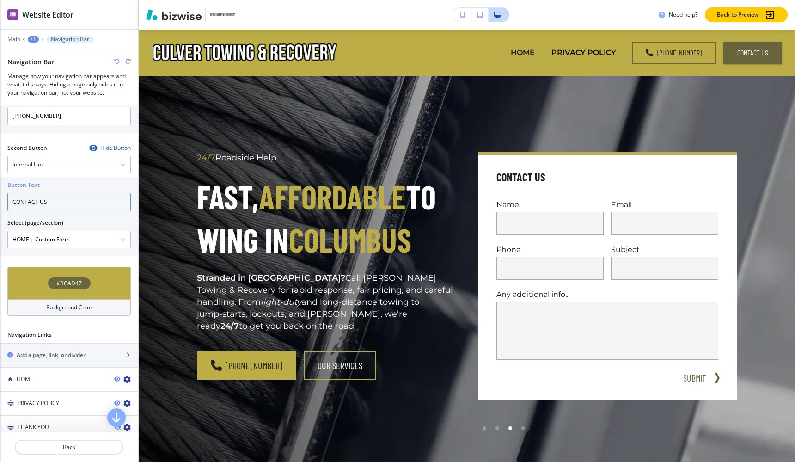
click at [72, 203] on input "CONTACT US" at bounding box center [68, 202] width 123 height 18
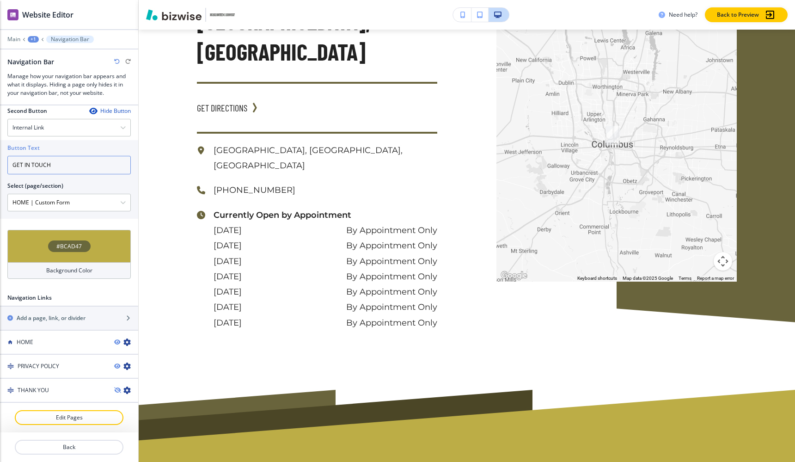
scroll to position [3166, 0]
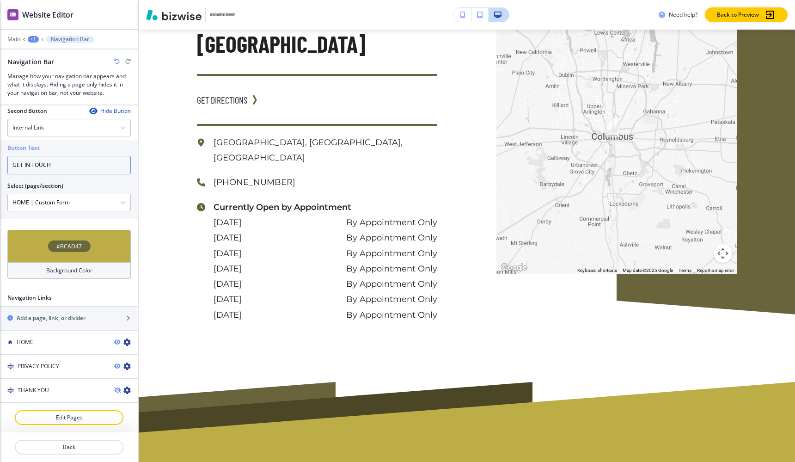
type input "GET IN TOUCH"
